Goal: Task Accomplishment & Management: Manage account settings

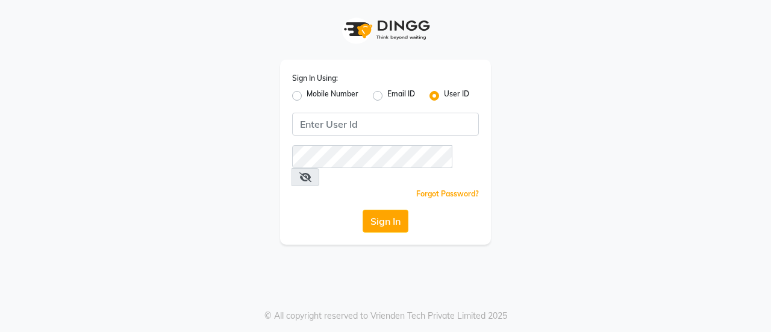
click at [325, 91] on label "Mobile Number" at bounding box center [333, 96] width 52 height 14
click at [314, 91] on input "Mobile Number" at bounding box center [311, 93] width 8 height 8
radio input "true"
radio input "false"
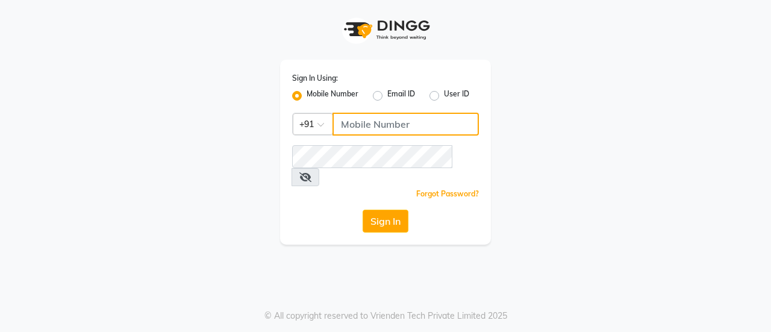
click at [388, 121] on input "Username" at bounding box center [405, 124] width 146 height 23
type input "8356090685"
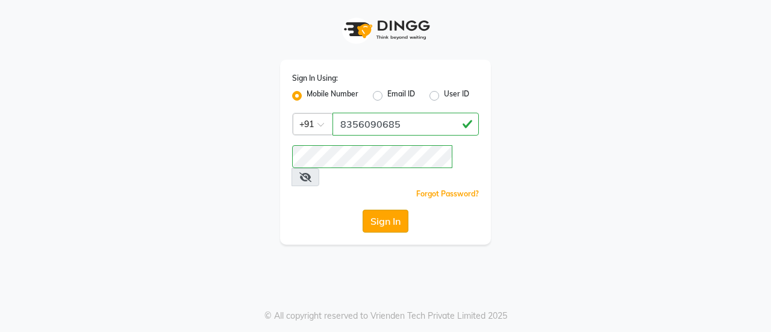
click at [376, 210] on button "Sign In" at bounding box center [386, 221] width 46 height 23
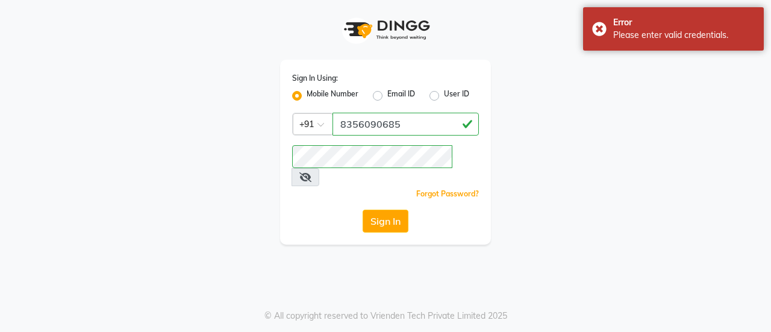
click at [311, 172] on icon at bounding box center [305, 177] width 12 height 10
click at [372, 210] on button "Sign In" at bounding box center [386, 221] width 46 height 23
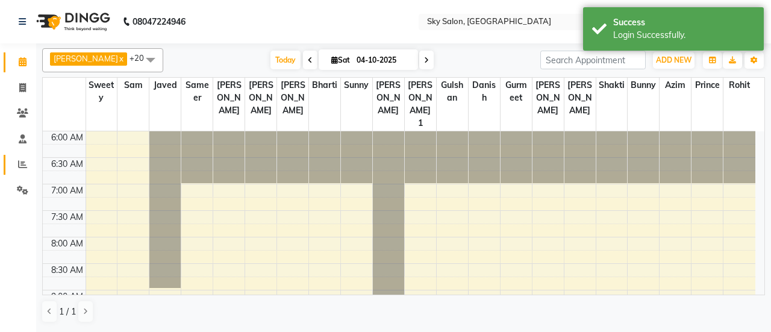
click at [13, 174] on link "Reports" at bounding box center [18, 165] width 29 height 20
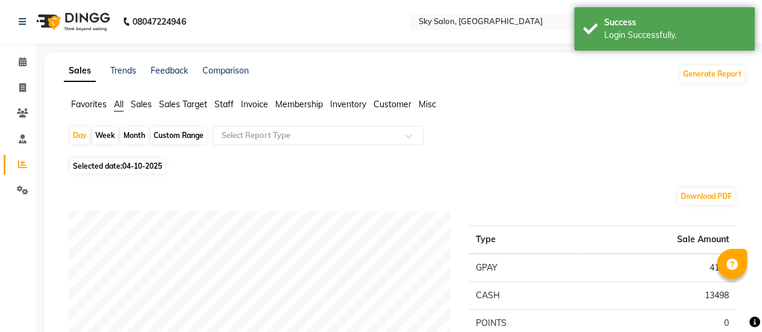
click at [220, 105] on span "Staff" at bounding box center [223, 104] width 19 height 11
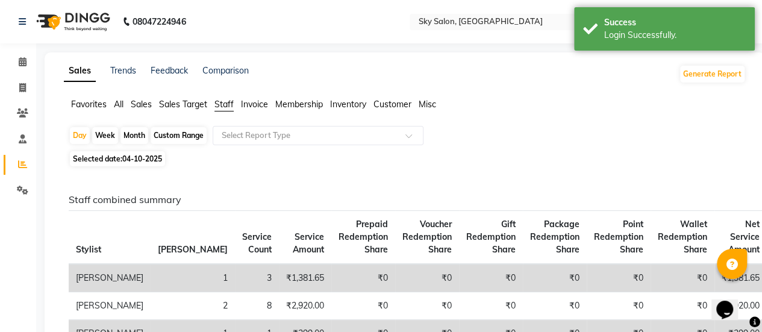
click at [176, 135] on div "Custom Range" at bounding box center [179, 135] width 56 height 17
select select "10"
select select "2025"
click at [190, 138] on div "Custom Range" at bounding box center [179, 135] width 56 height 17
select select "10"
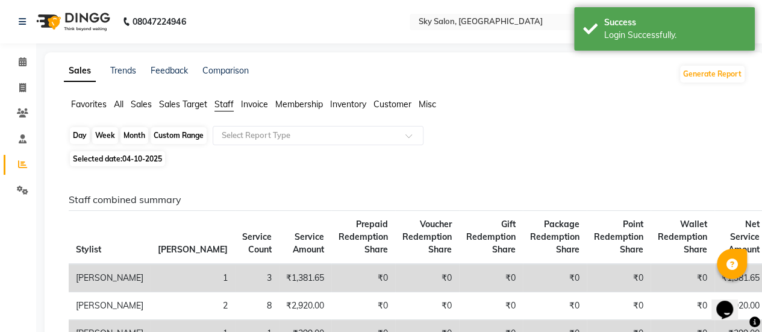
select select "2025"
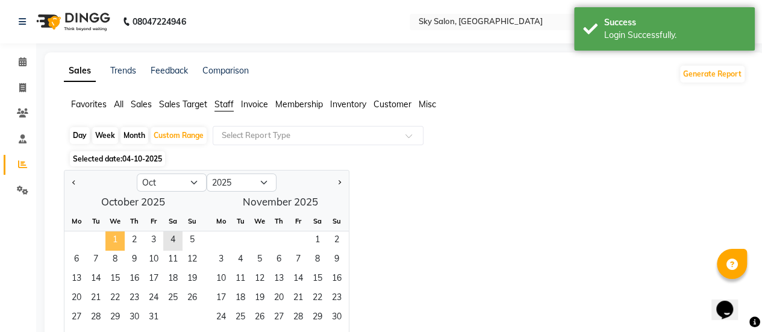
click at [117, 241] on span "1" at bounding box center [114, 240] width 19 height 19
click at [184, 243] on span "5" at bounding box center [191, 240] width 19 height 19
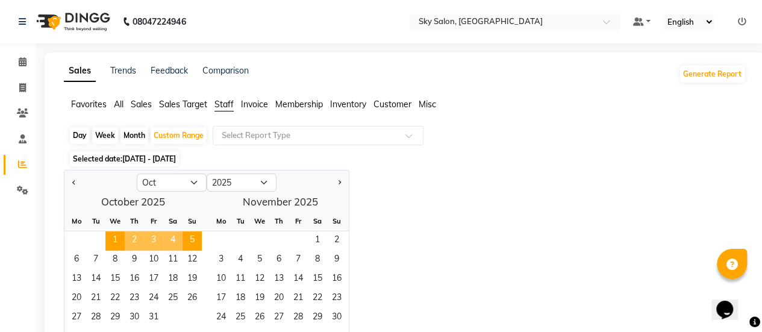
click at [381, 220] on div "Jan Feb Mar Apr May Jun [DATE] Aug Sep Oct Nov [DATE] 2016 2017 2018 2019 2020 …" at bounding box center [405, 260] width 682 height 180
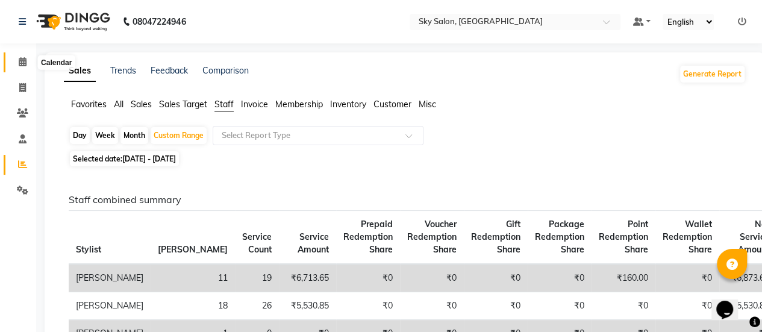
click at [13, 60] on span at bounding box center [22, 62] width 21 height 14
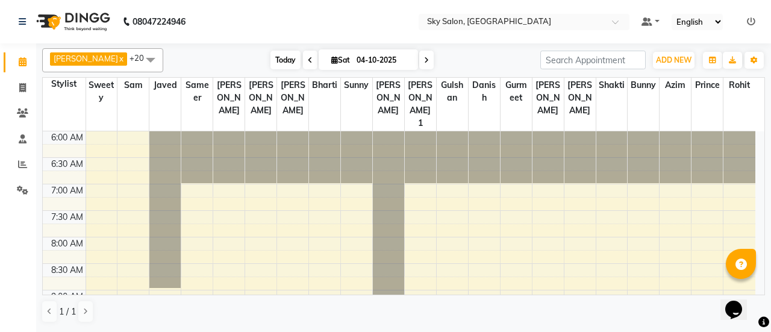
click at [279, 62] on span "Today" at bounding box center [285, 60] width 30 height 19
